Goal: Navigation & Orientation: Find specific page/section

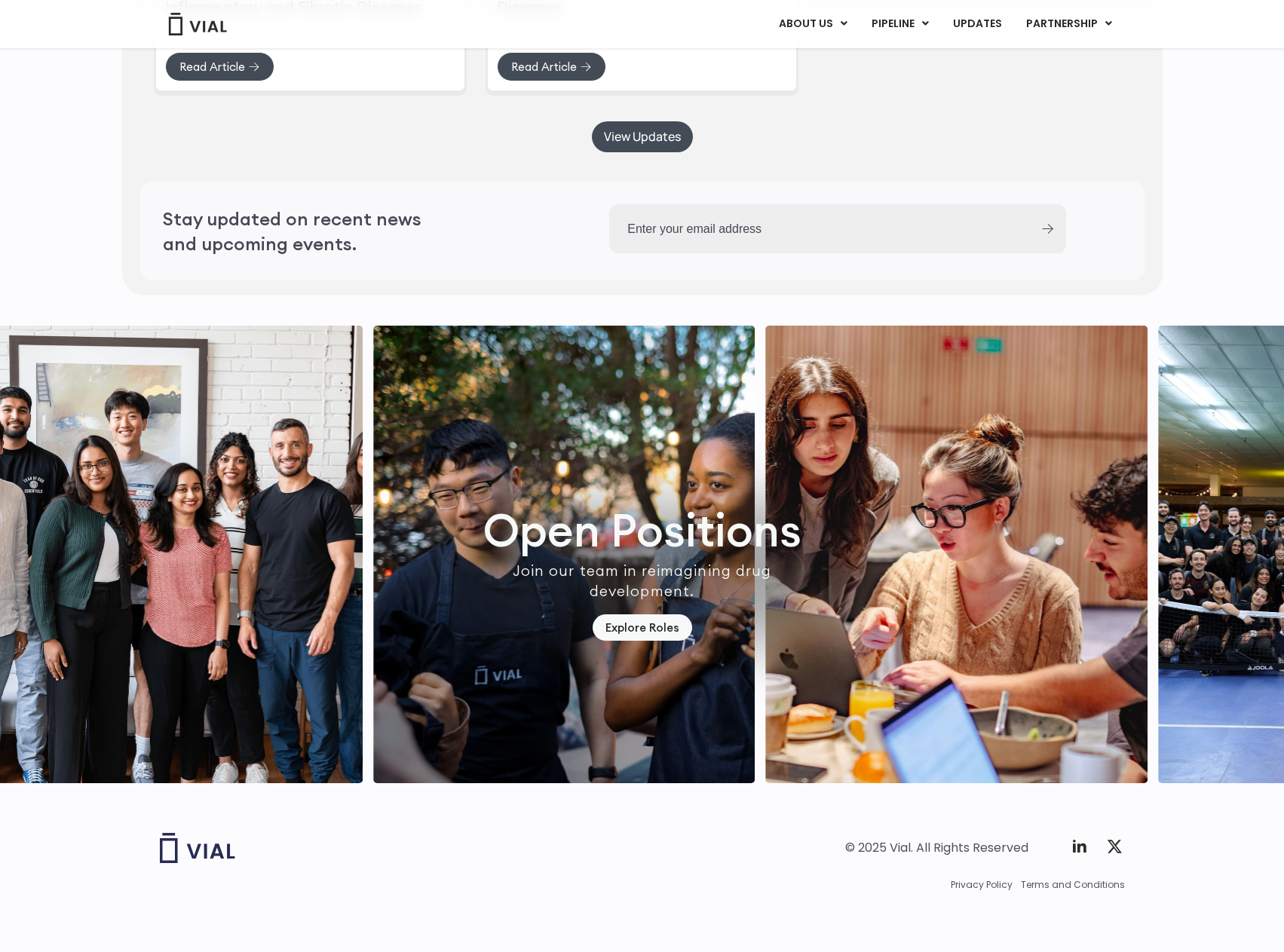
scroll to position [4008, 0]
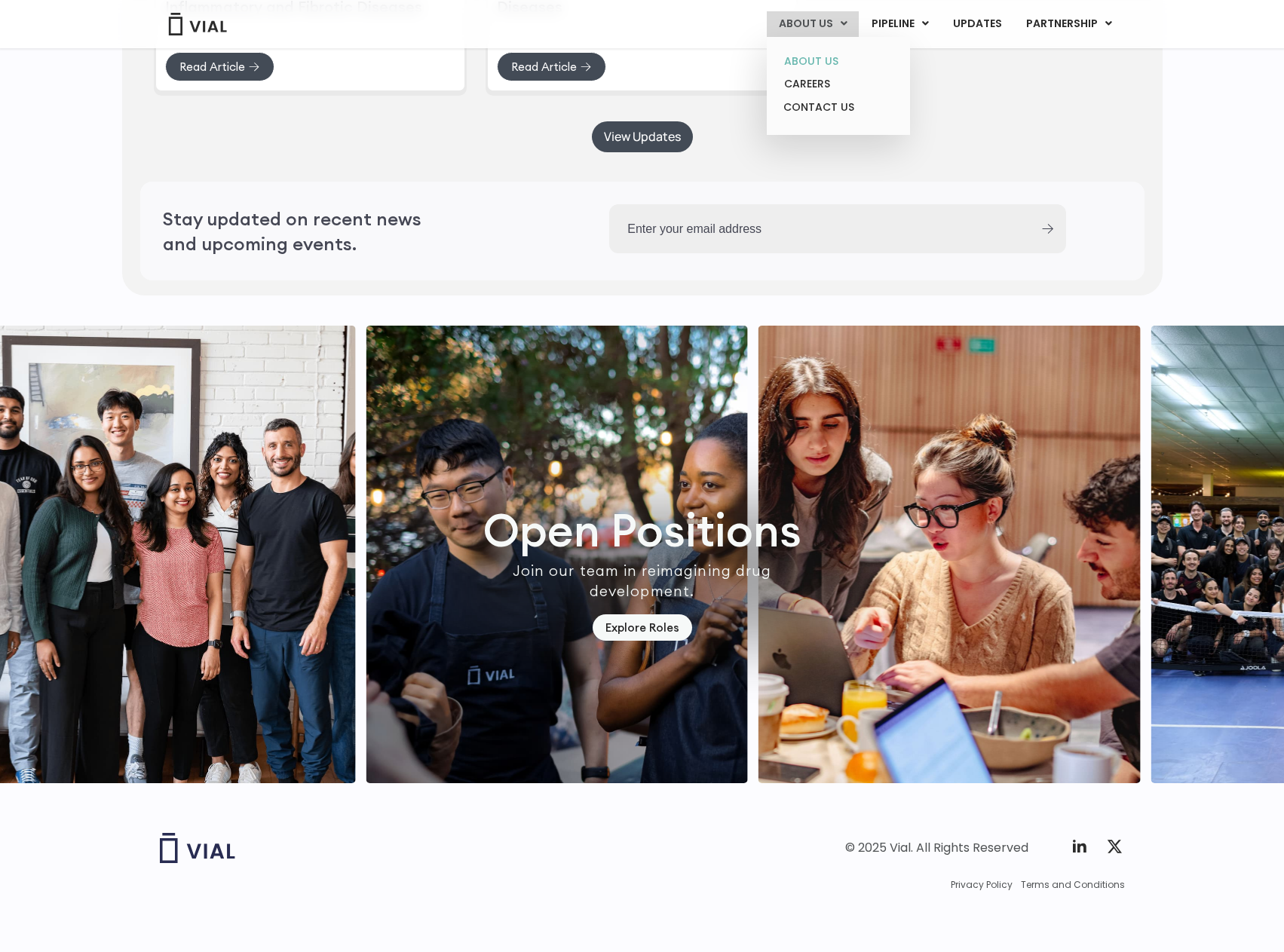
click at [822, 53] on link "ABOUT US" at bounding box center [837, 61] width 132 height 24
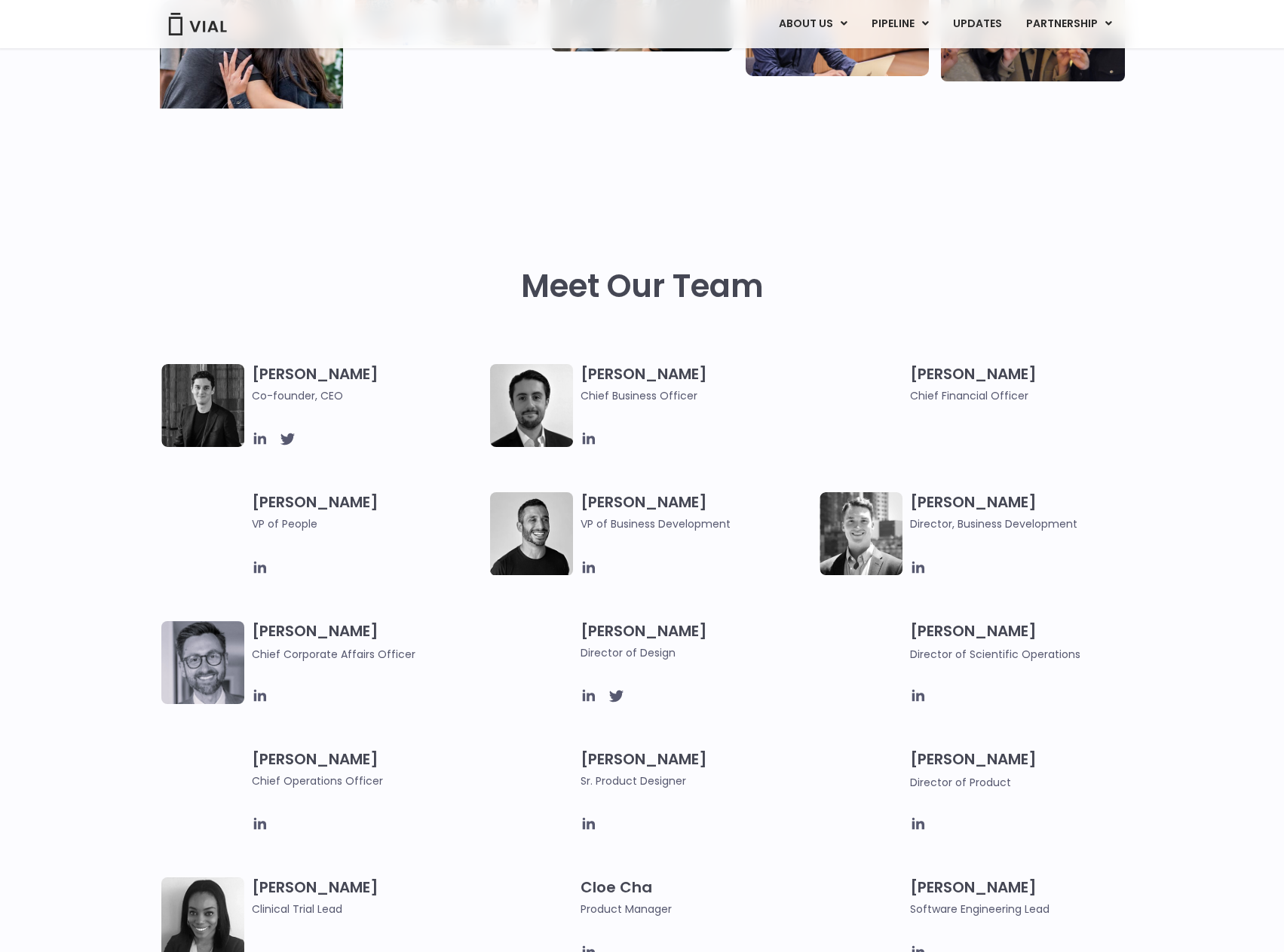
scroll to position [527, 0]
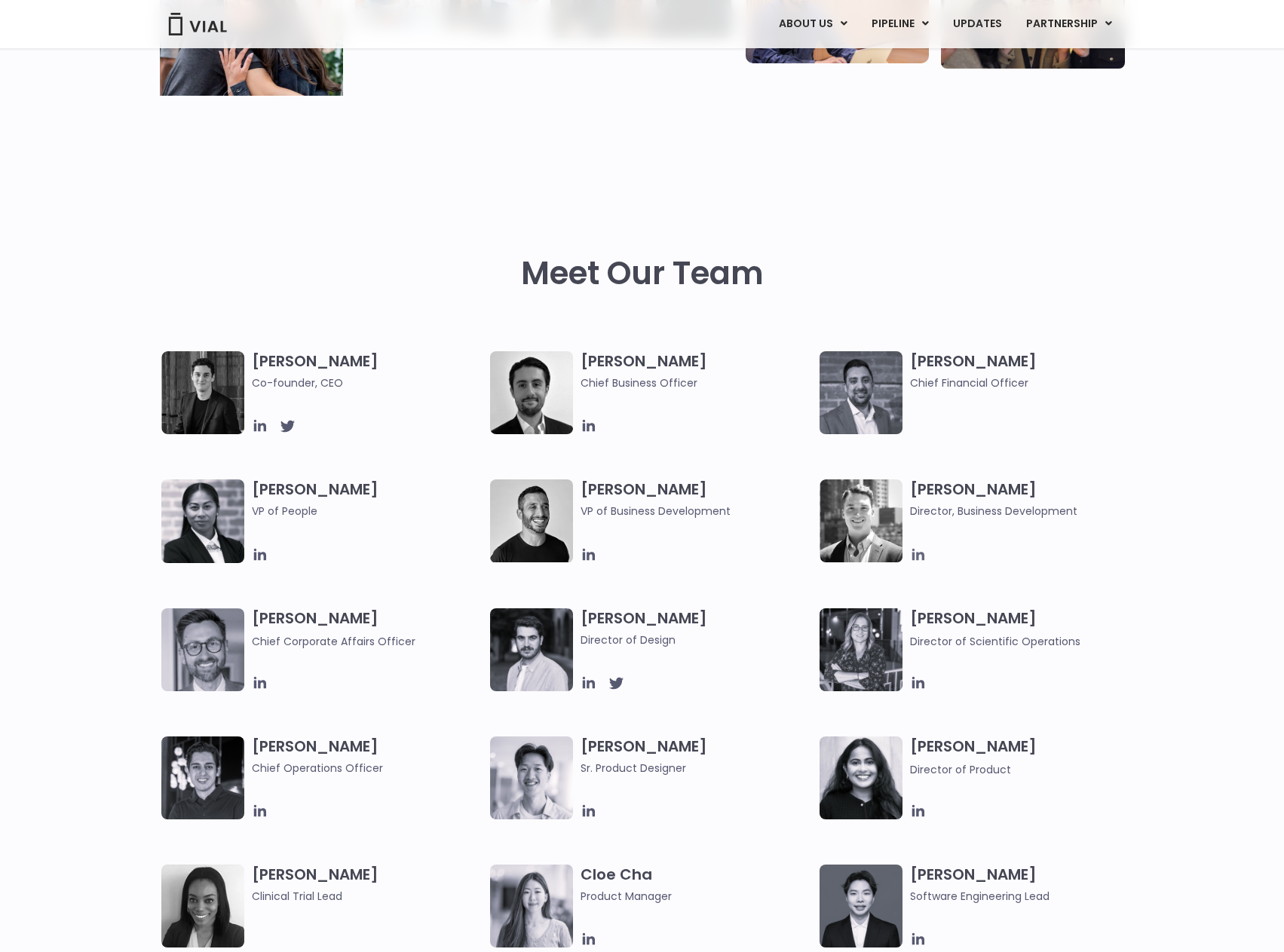
click at [911, 556] on icon at bounding box center [917, 554] width 16 height 16
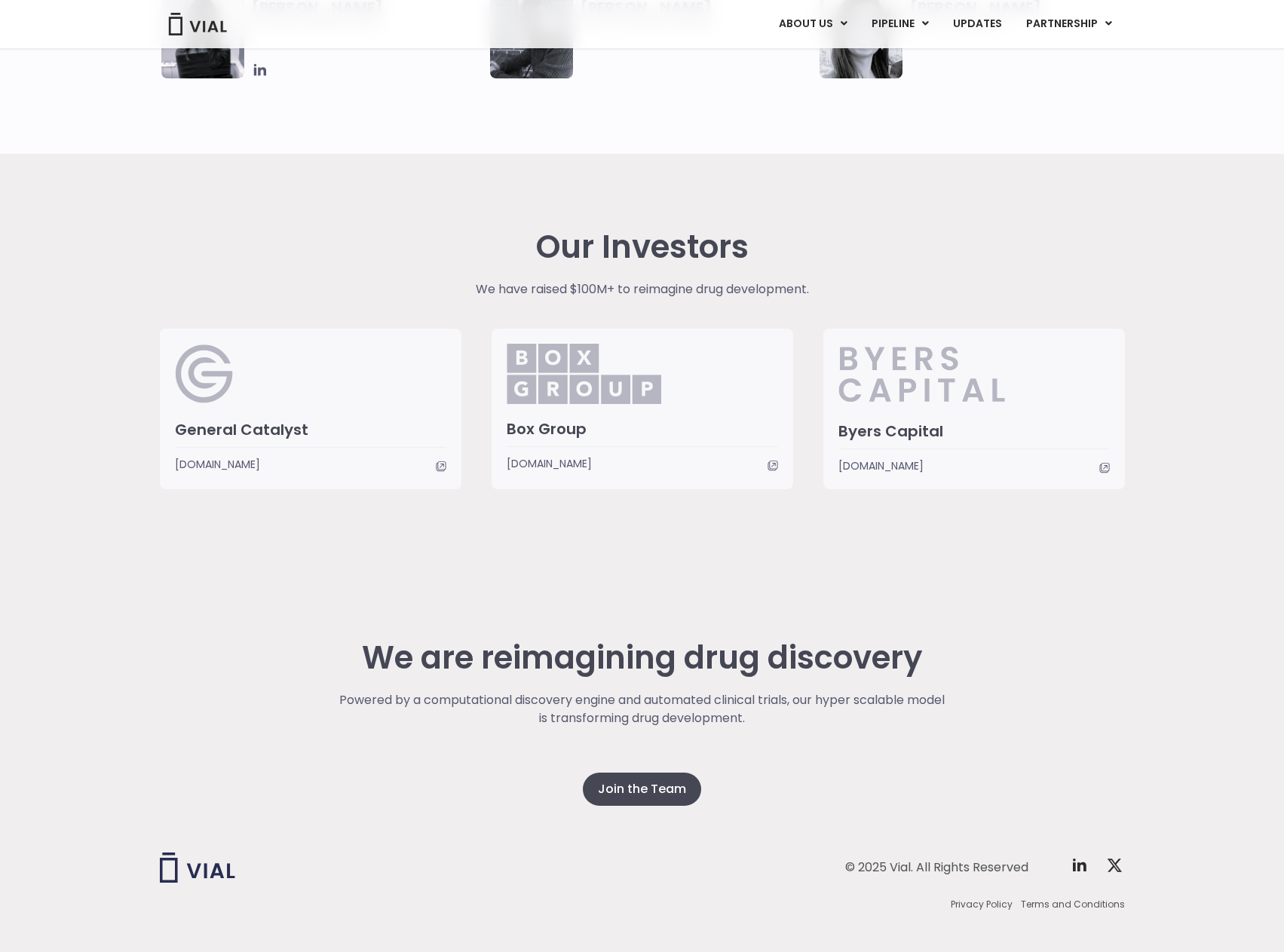
scroll to position [3466, 0]
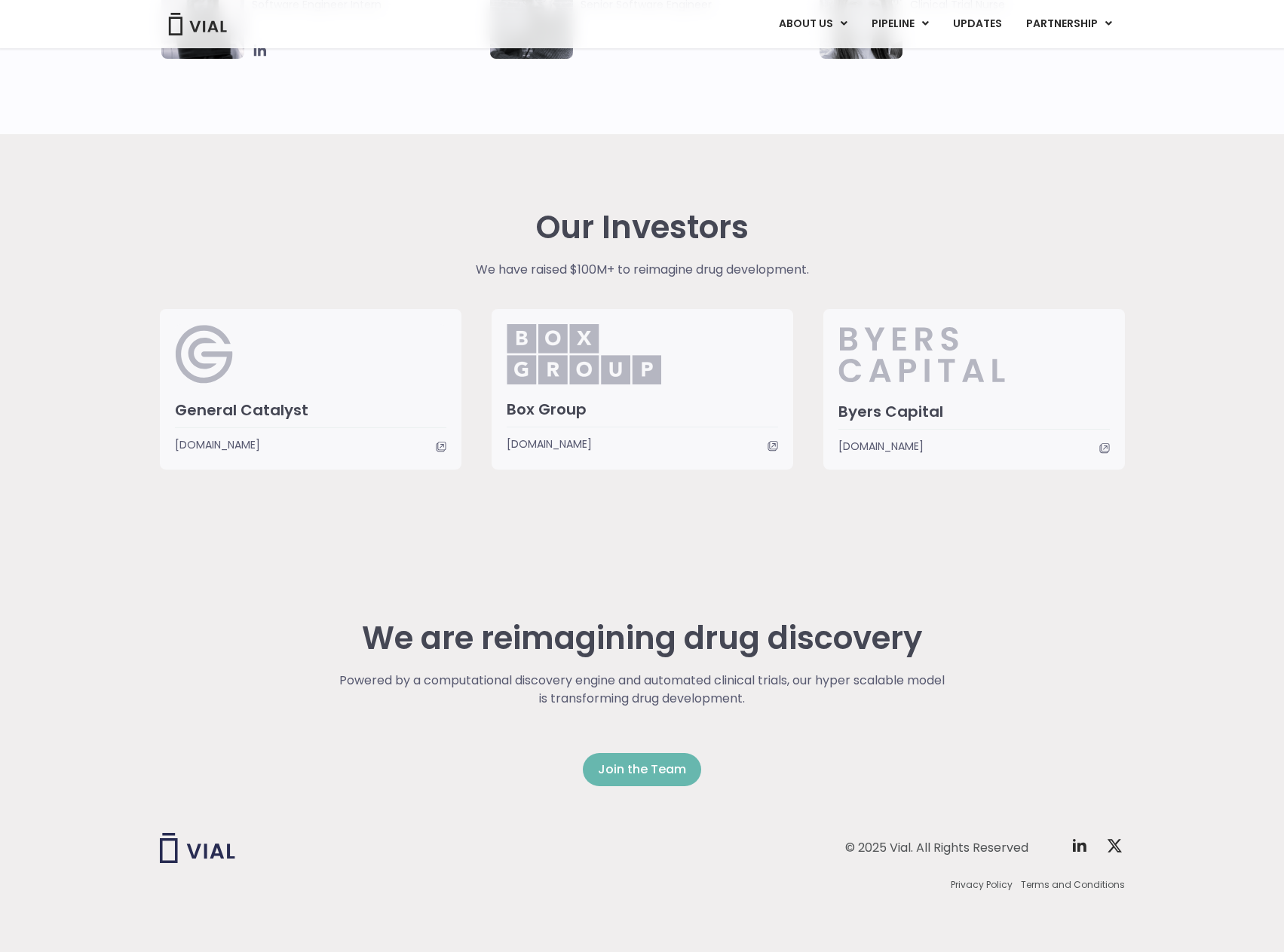
click at [627, 764] on span "Join the Team" at bounding box center [642, 769] width 88 height 18
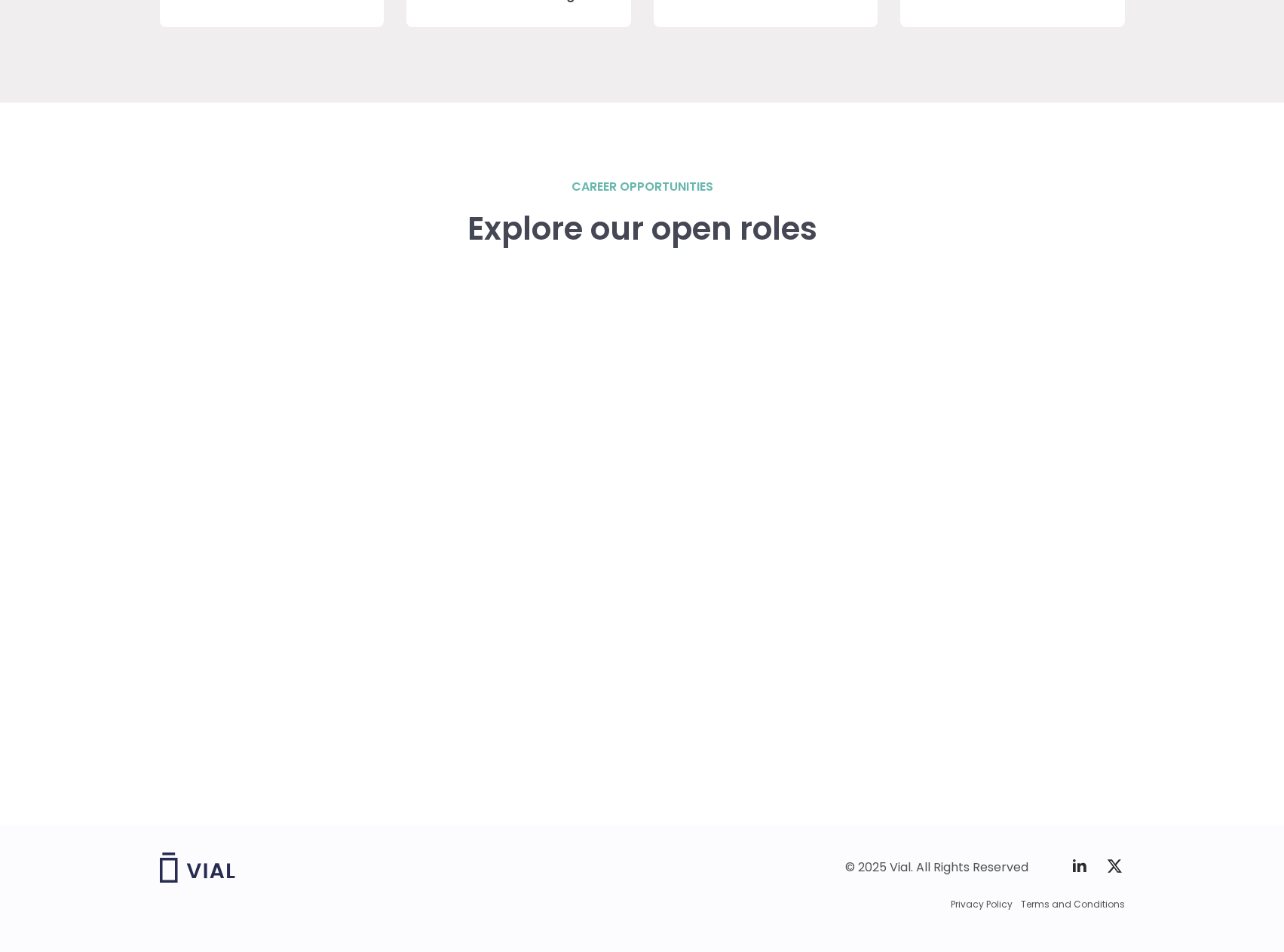
scroll to position [2002, 0]
